Goal: Task Accomplishment & Management: Manage account settings

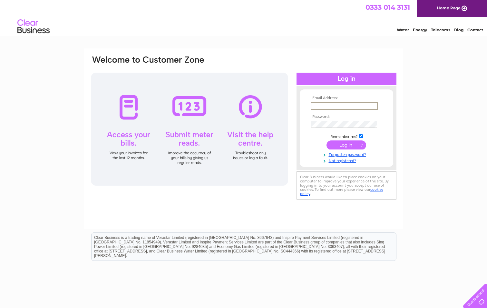
click at [322, 107] on input "text" at bounding box center [344, 106] width 67 height 8
type input "accounts@skoulikas.com"
click at [327, 140] on input "submit" at bounding box center [347, 144] width 40 height 9
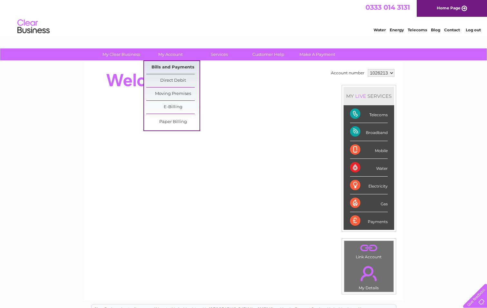
click at [167, 68] on link "Bills and Payments" at bounding box center [172, 67] width 53 height 13
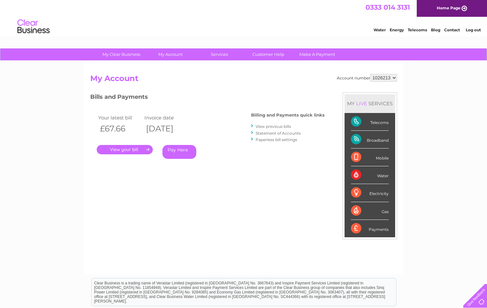
click at [114, 150] on link "." at bounding box center [125, 149] width 56 height 9
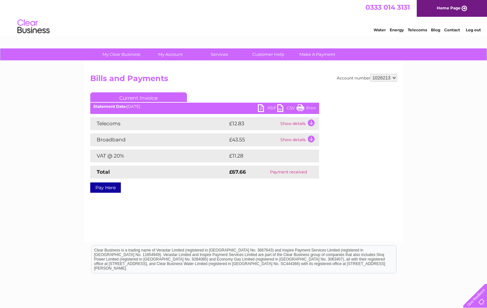
click at [259, 107] on link "PDF" at bounding box center [267, 108] width 19 height 9
click at [471, 28] on link "Log out" at bounding box center [473, 29] width 15 height 5
